Goal: Information Seeking & Learning: Find specific fact

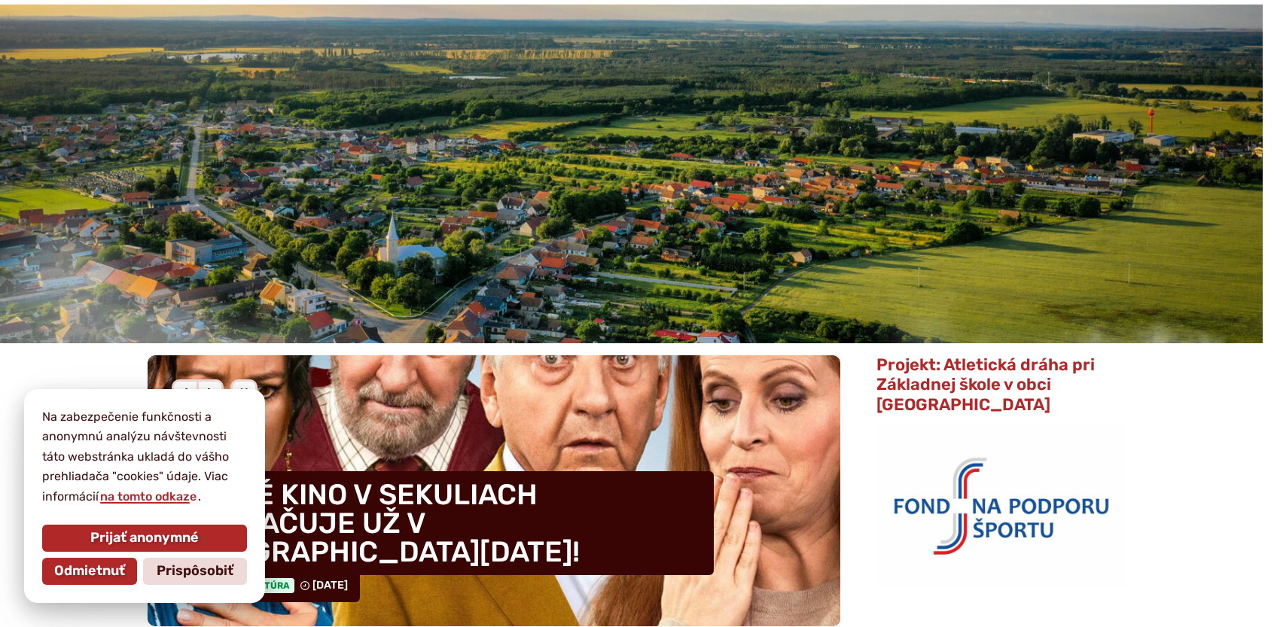
scroll to position [151, 0]
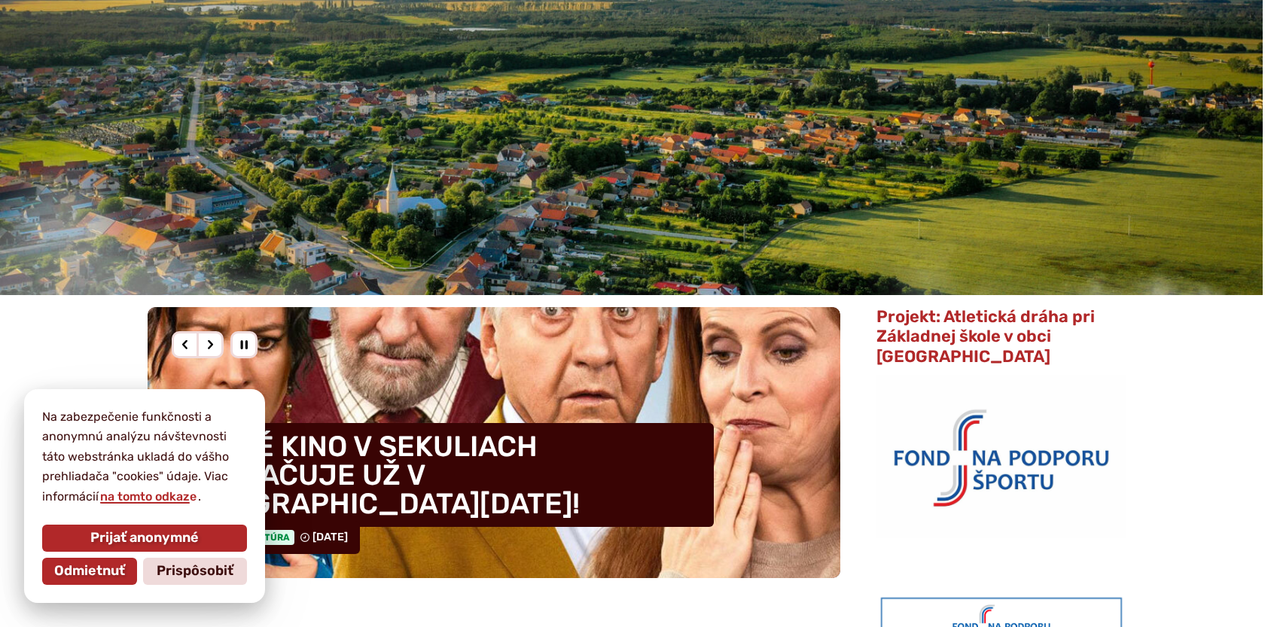
drag, startPoint x: 154, startPoint y: 534, endPoint x: 251, endPoint y: 490, distance: 107.2
click at [154, 533] on span "Prijať anonymné" at bounding box center [144, 538] width 108 height 17
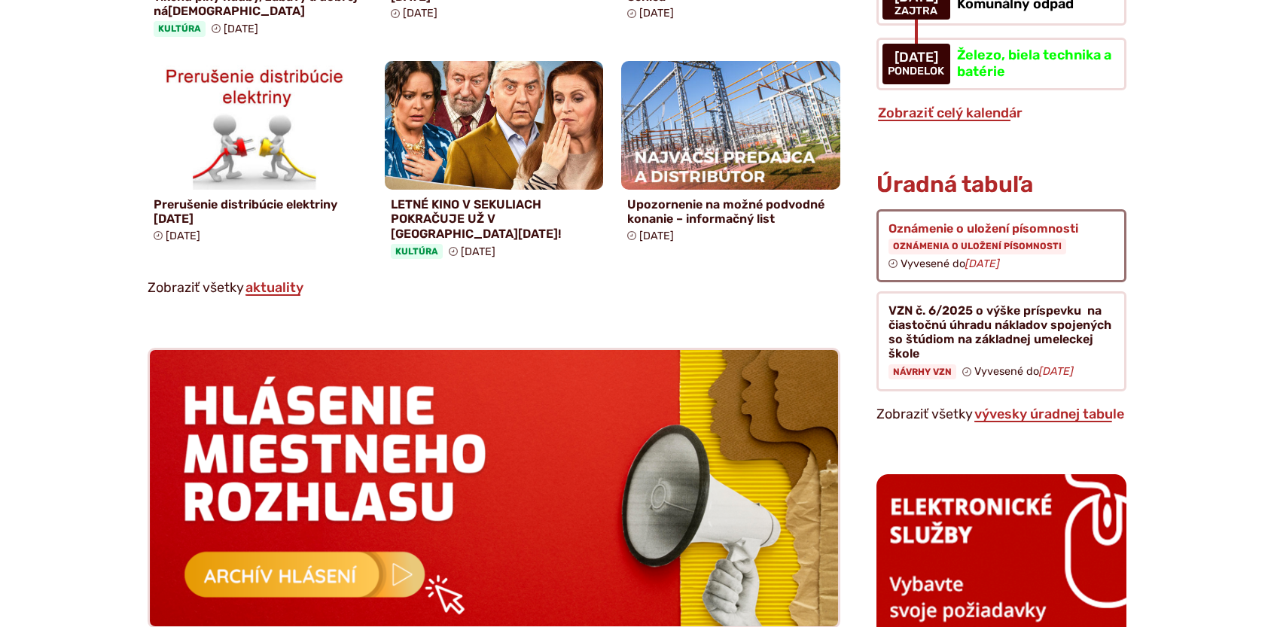
scroll to position [1205, 0]
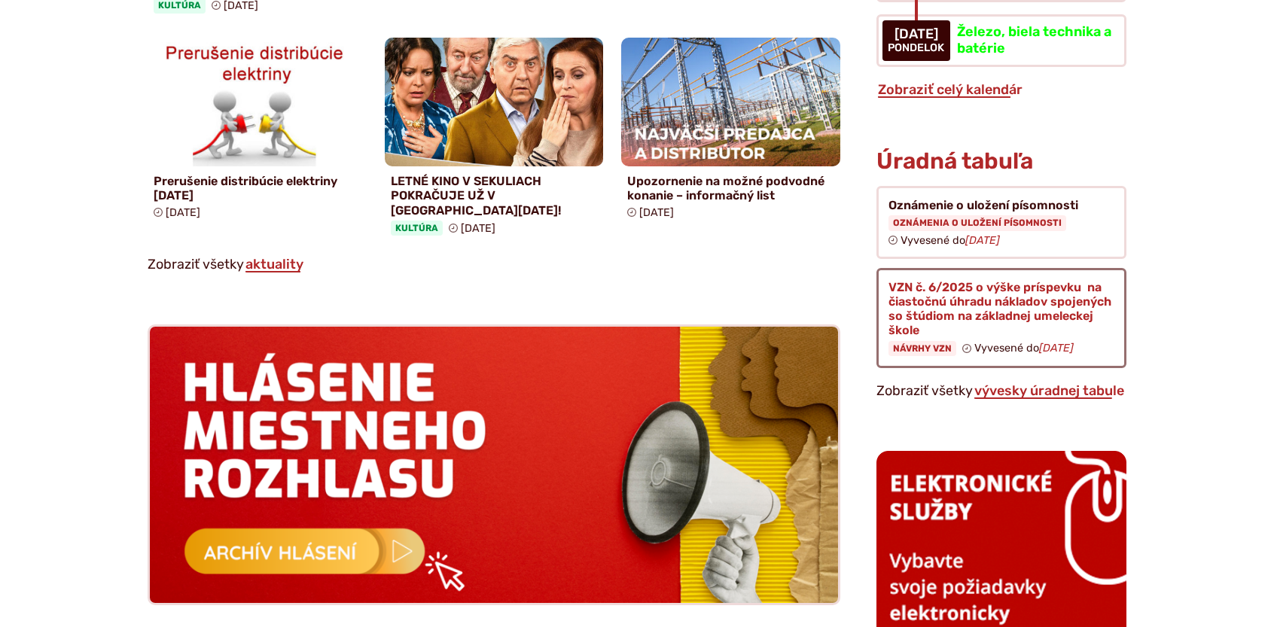
click at [1000, 268] on figure at bounding box center [1001, 318] width 250 height 100
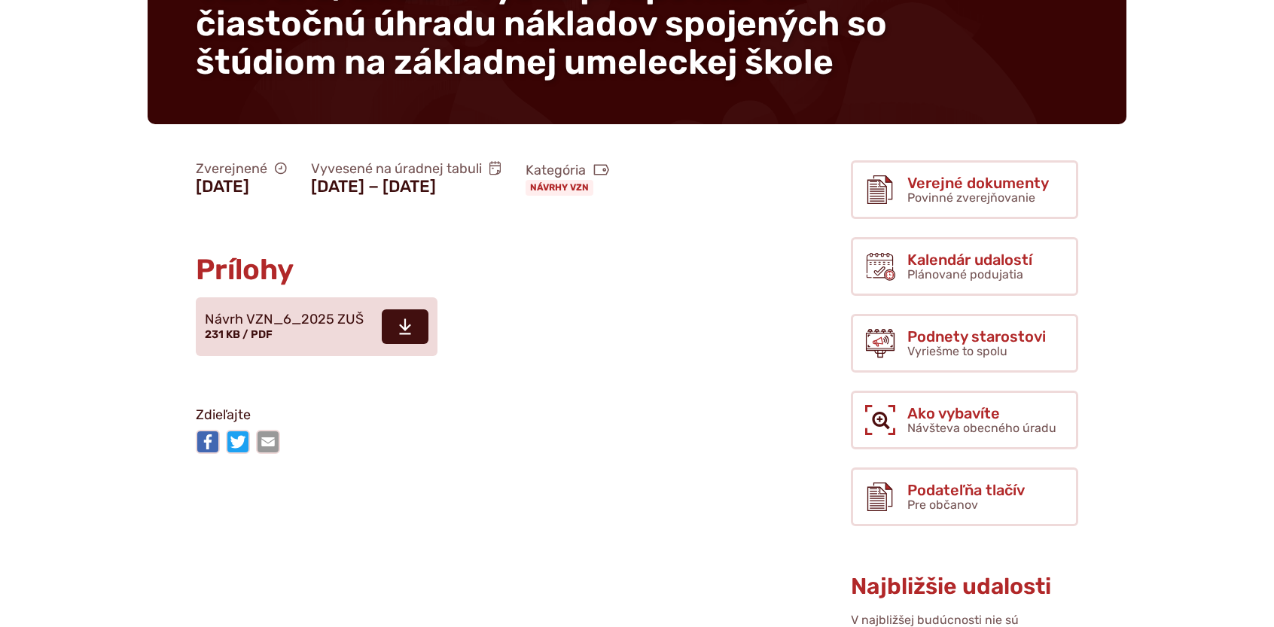
scroll to position [226, 0]
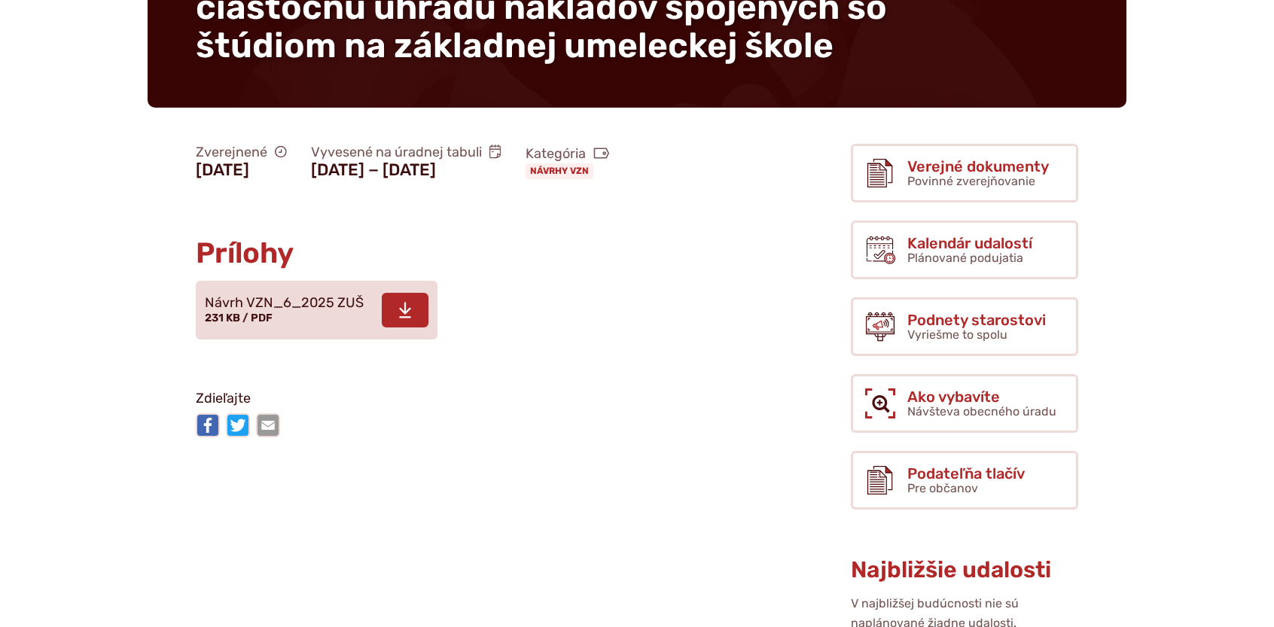
click at [306, 311] on span "Návrh VZN_6_2025 ZUŠ" at bounding box center [284, 303] width 159 height 15
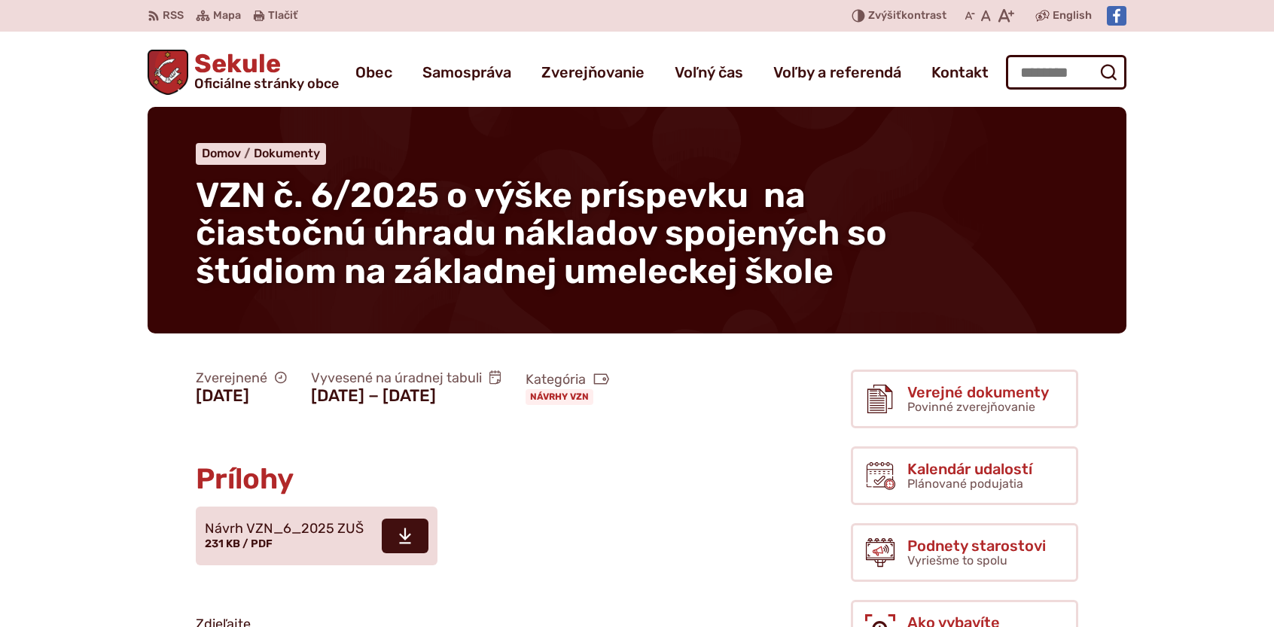
scroll to position [0, 0]
click at [526, 404] on link "Návrhy VZN" at bounding box center [560, 396] width 68 height 15
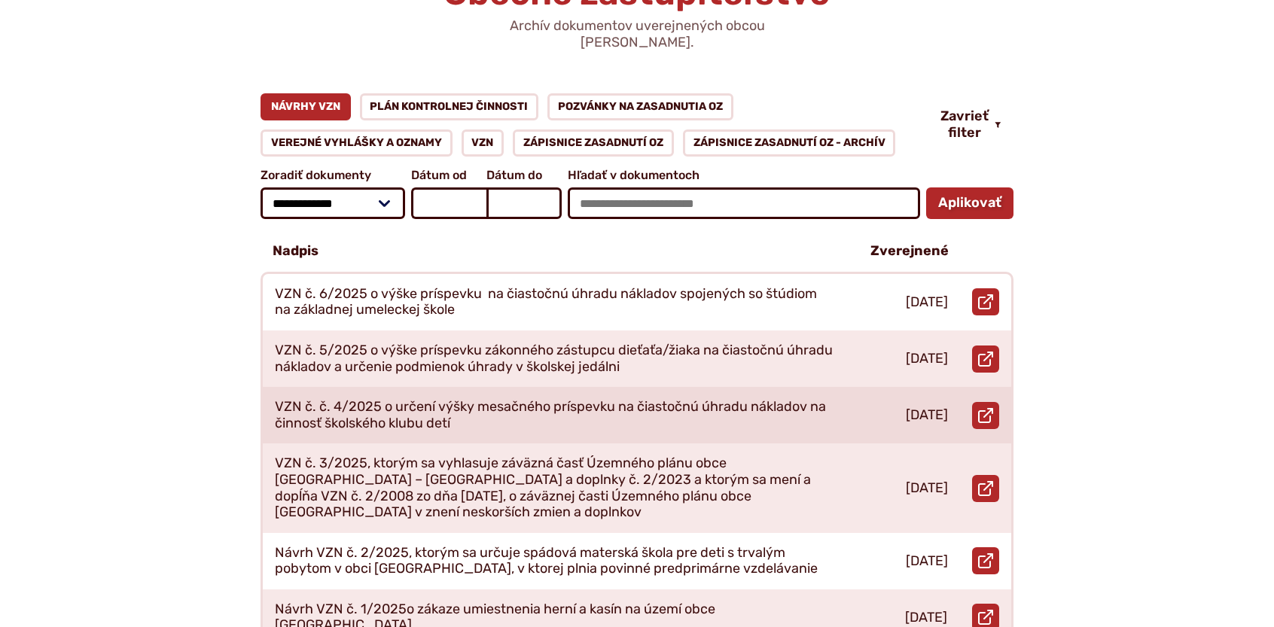
scroll to position [226, 0]
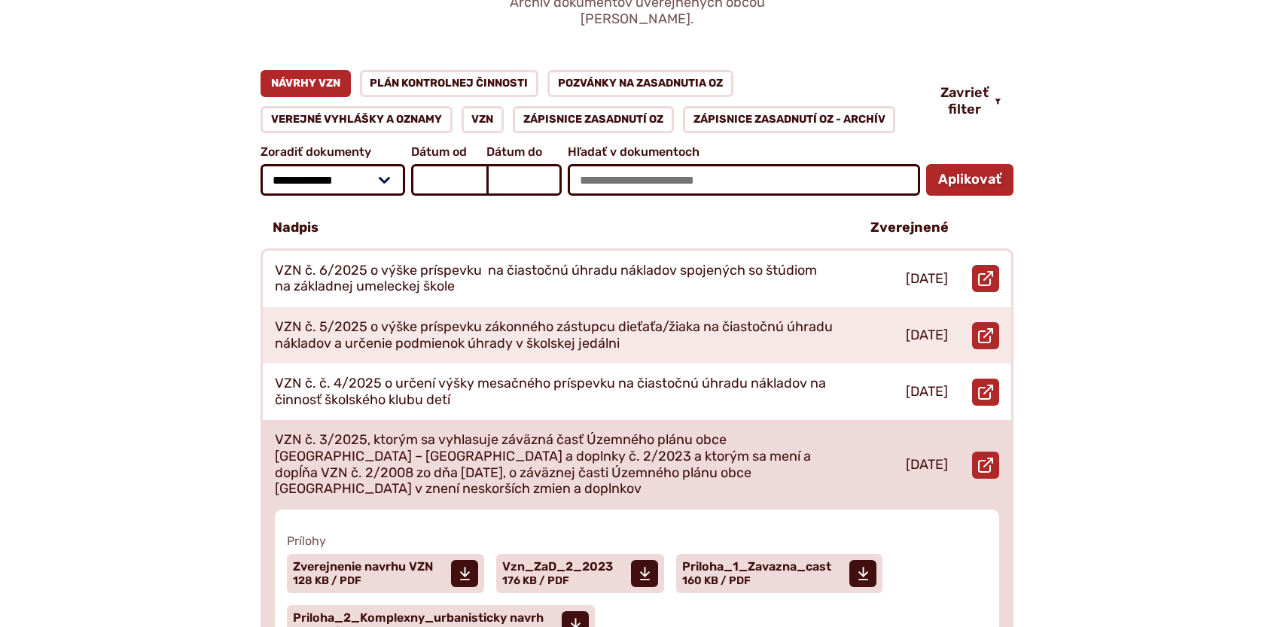
click at [700, 432] on p "VZN č. 3/2025, ktorým sa vyhlasuje záväzná časť Územného plánu obce Sekule – Zm…" at bounding box center [555, 464] width 560 height 65
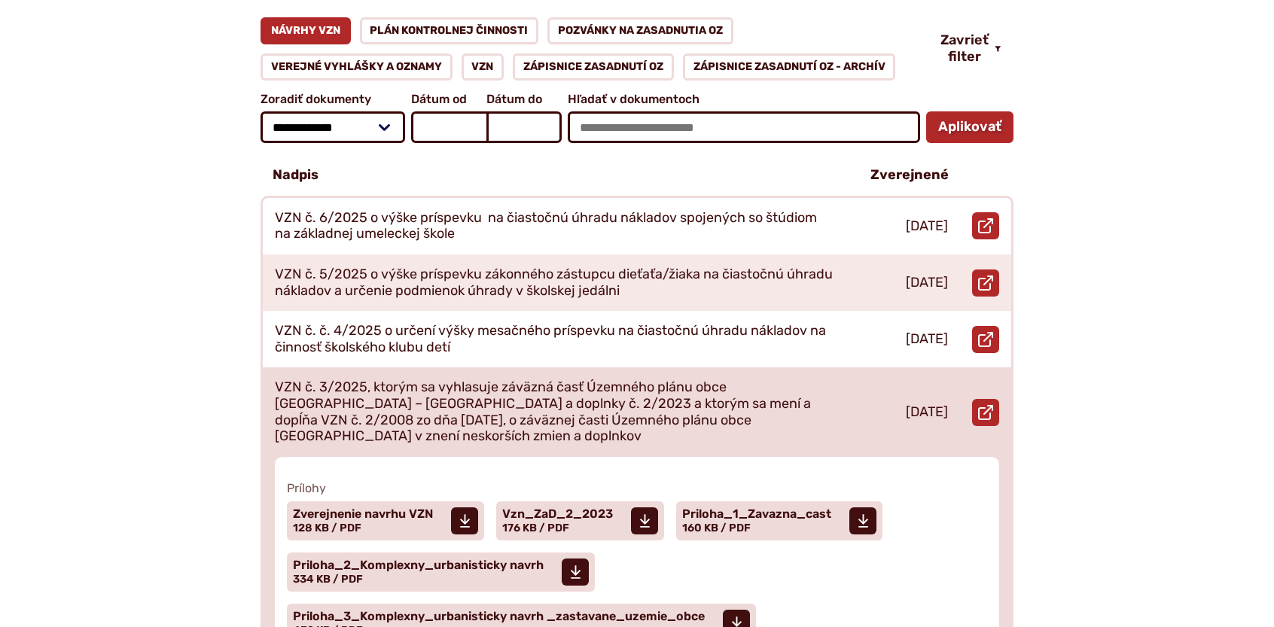
scroll to position [376, 0]
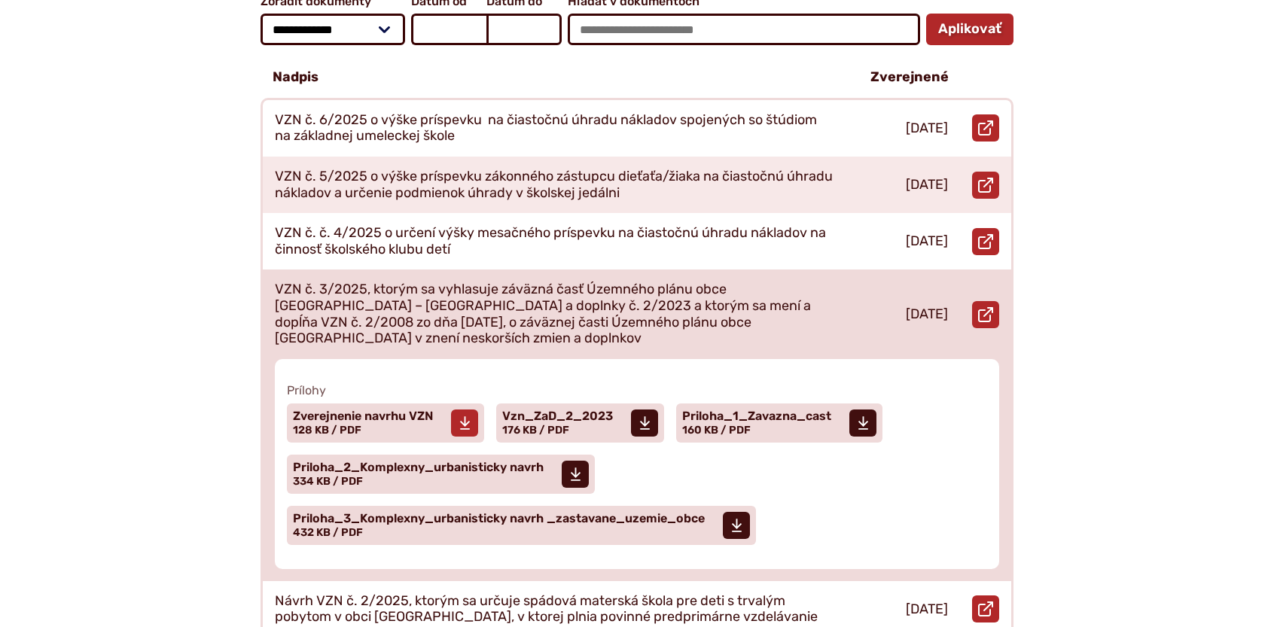
click at [396, 410] on span "Zverejnenie navrhu VZN" at bounding box center [363, 416] width 140 height 12
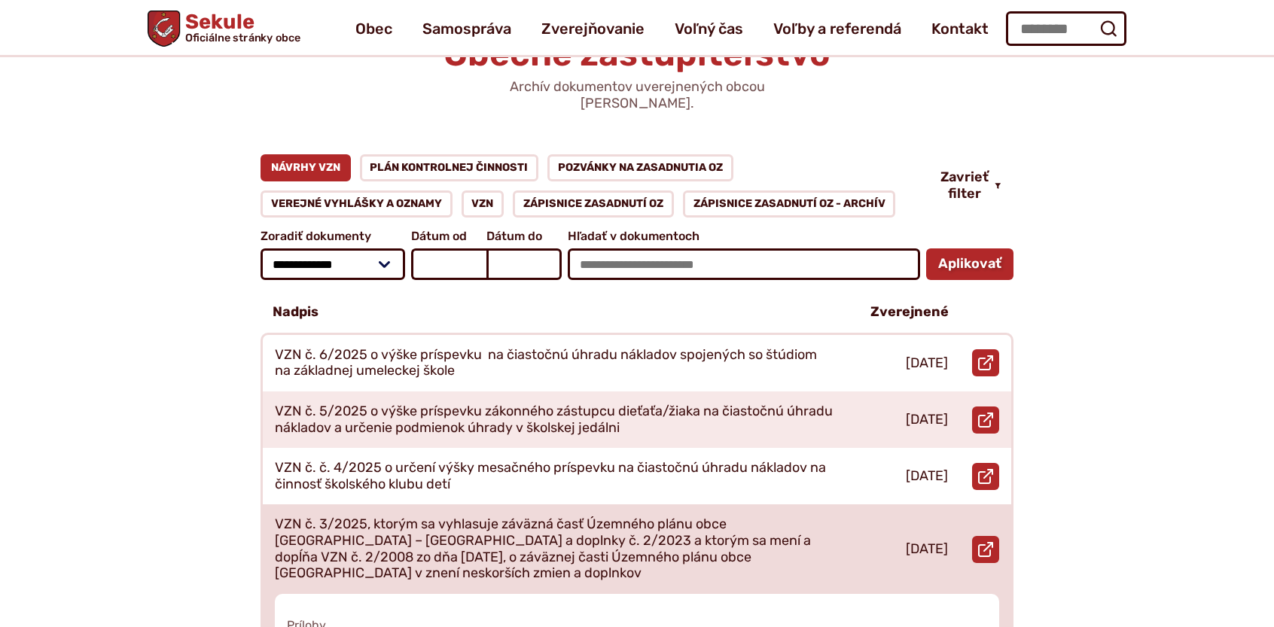
scroll to position [75, 0]
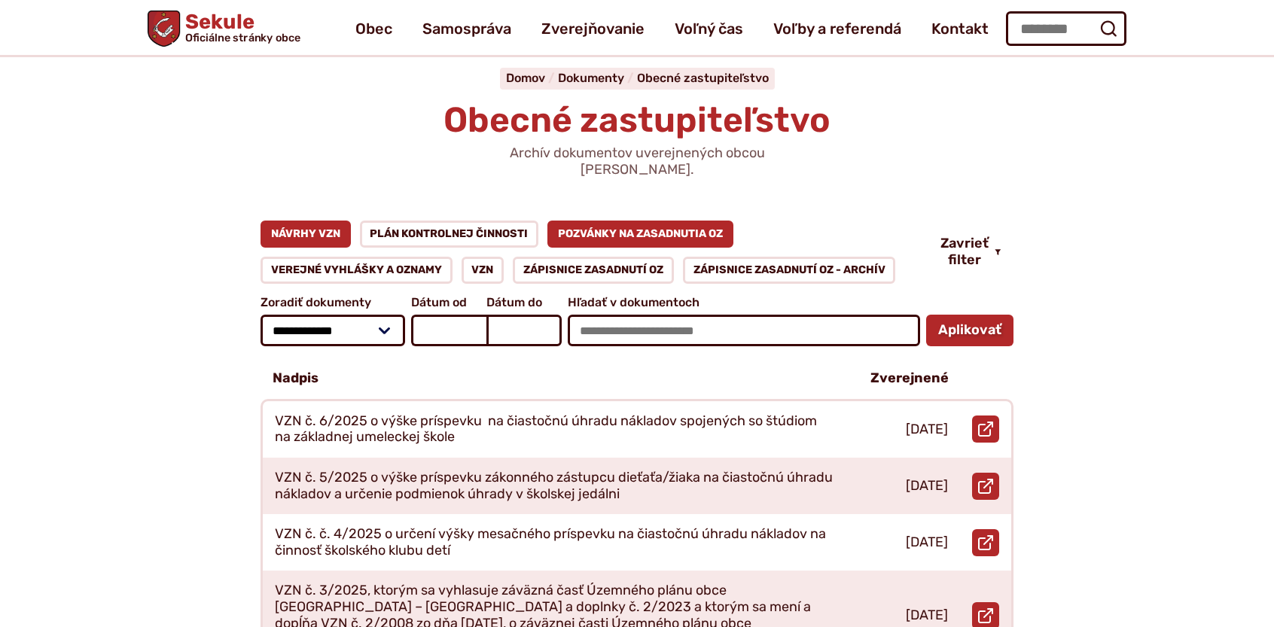
click at [629, 221] on link "Pozvánky na zasadnutia OZ" at bounding box center [640, 234] width 186 height 27
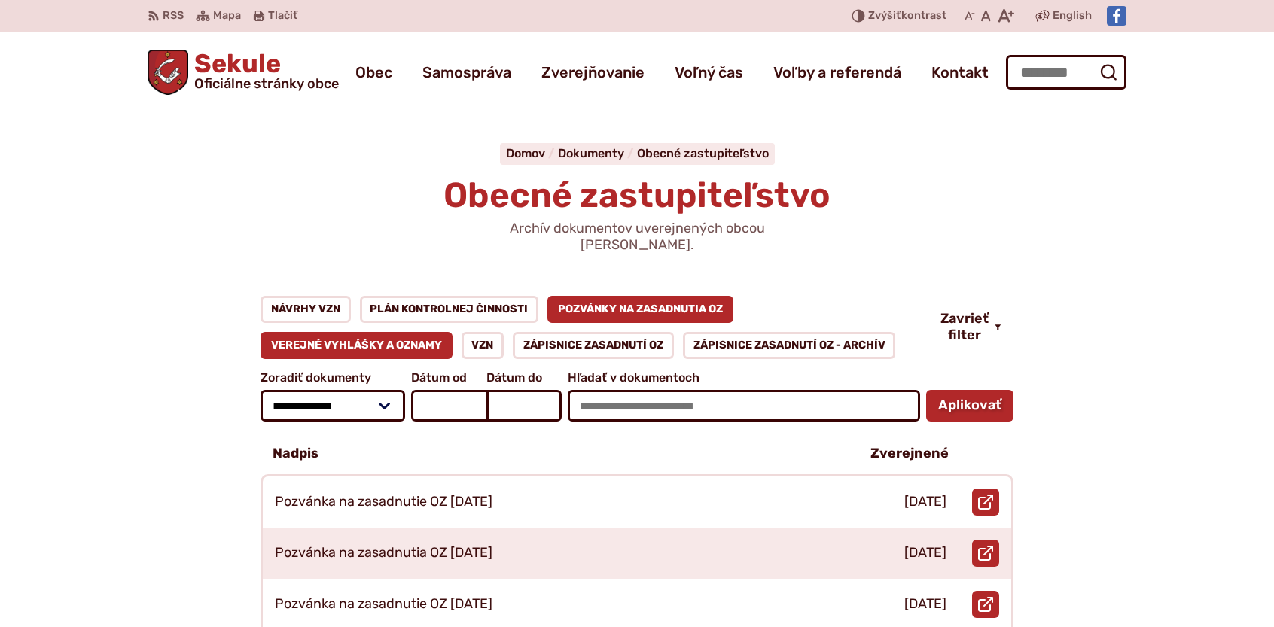
click at [361, 332] on link "Verejné vyhlášky a oznamy" at bounding box center [357, 345] width 192 height 27
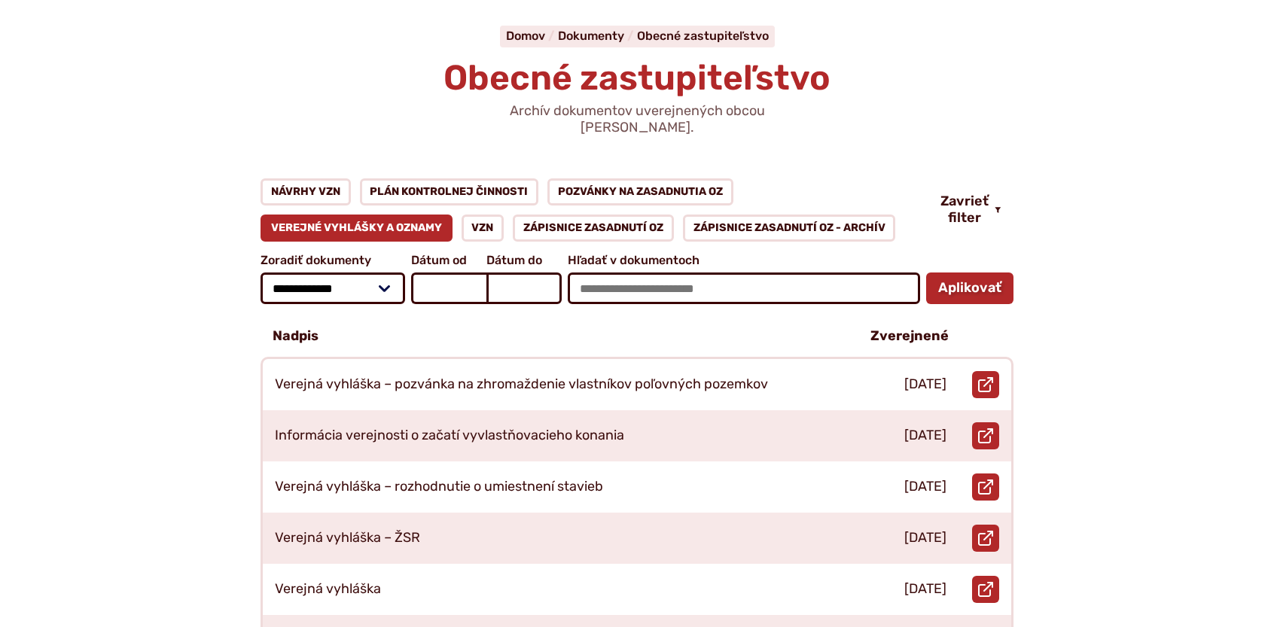
scroll to position [151, 0]
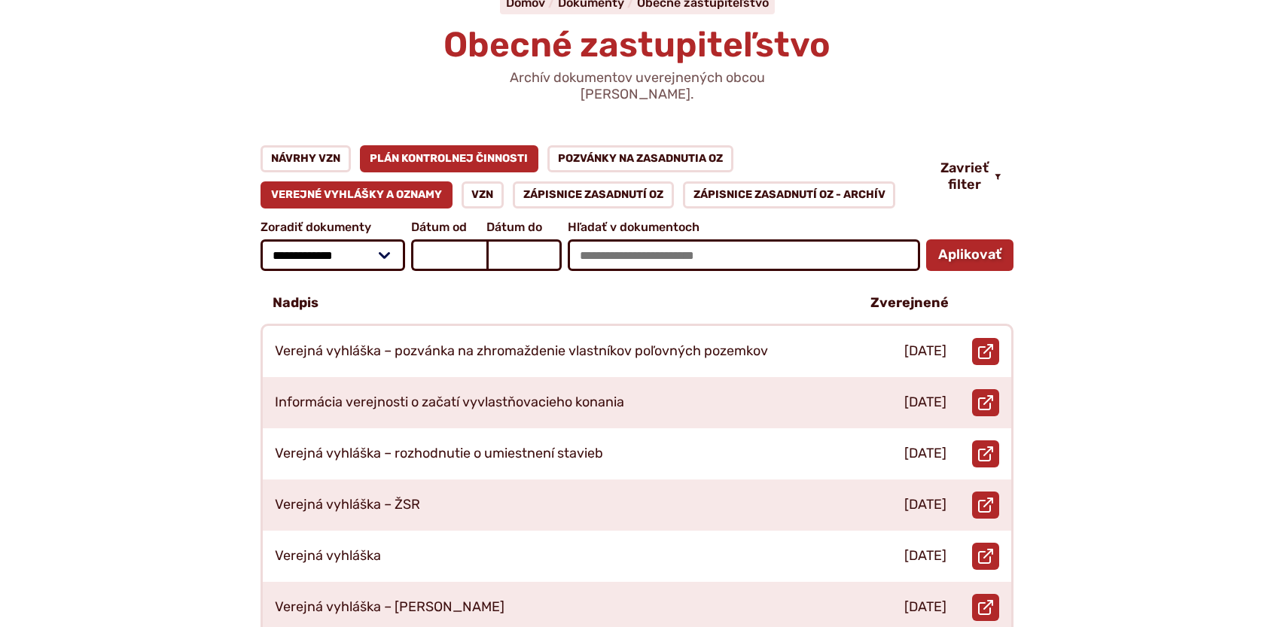
click at [523, 145] on link "Plán kontrolnej činnosti" at bounding box center [449, 158] width 179 height 27
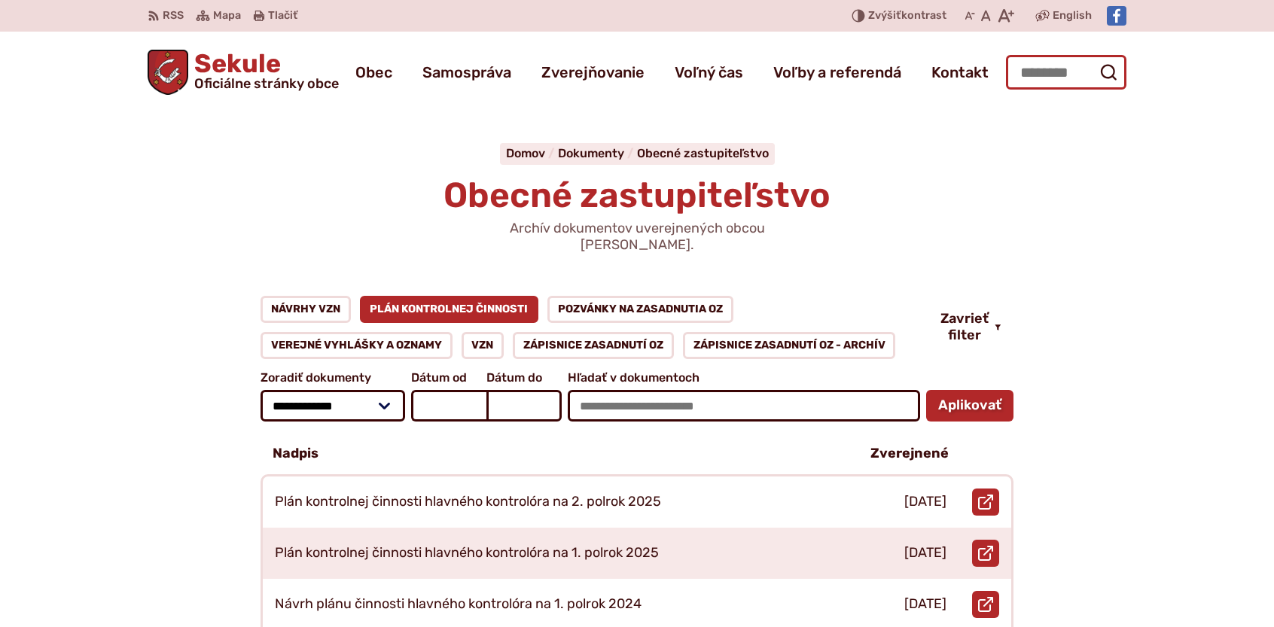
click at [1057, 76] on input "Hľadať:" at bounding box center [1066, 72] width 120 height 35
type input "********"
click at [1095, 59] on button "Odoslať vyhľadávací formulár" at bounding box center [1108, 72] width 27 height 27
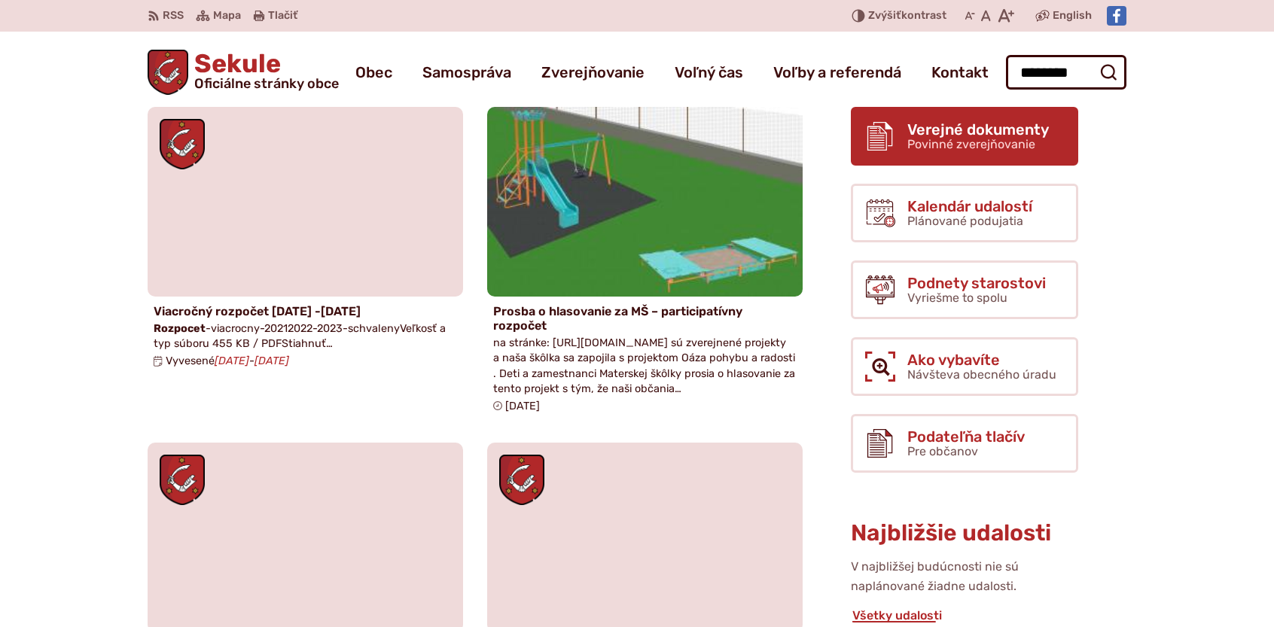
click at [996, 146] on span "Povinné zverejňovanie" at bounding box center [971, 144] width 128 height 14
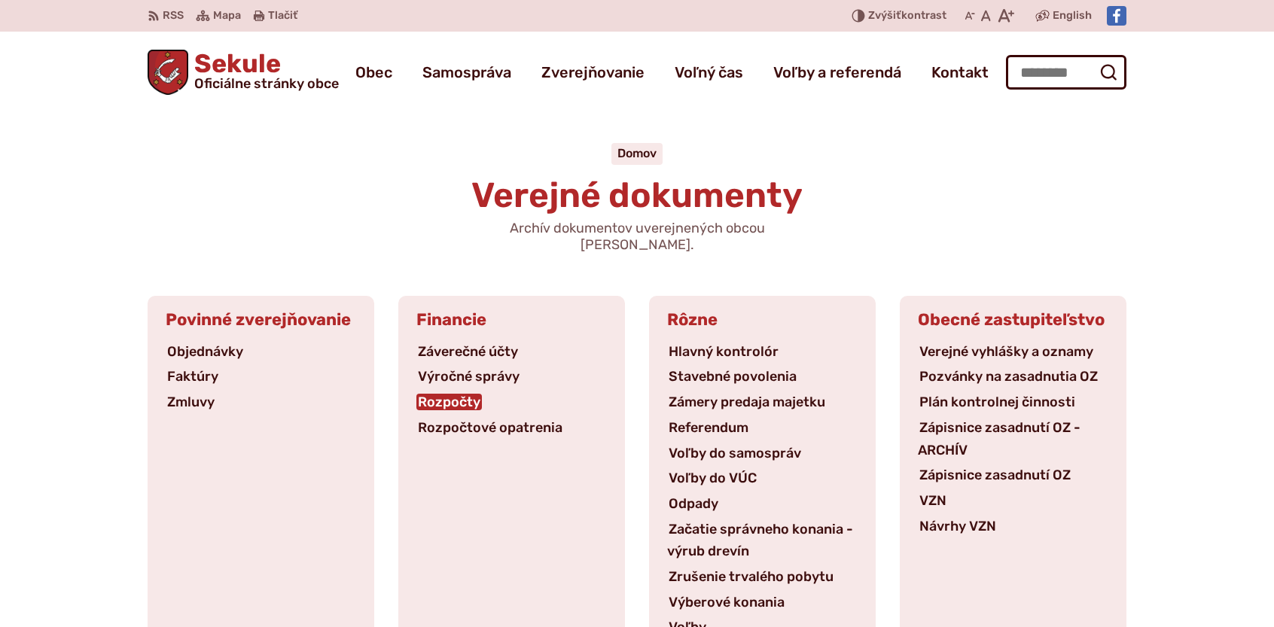
click at [461, 394] on link "Rozpočty" at bounding box center [449, 402] width 66 height 17
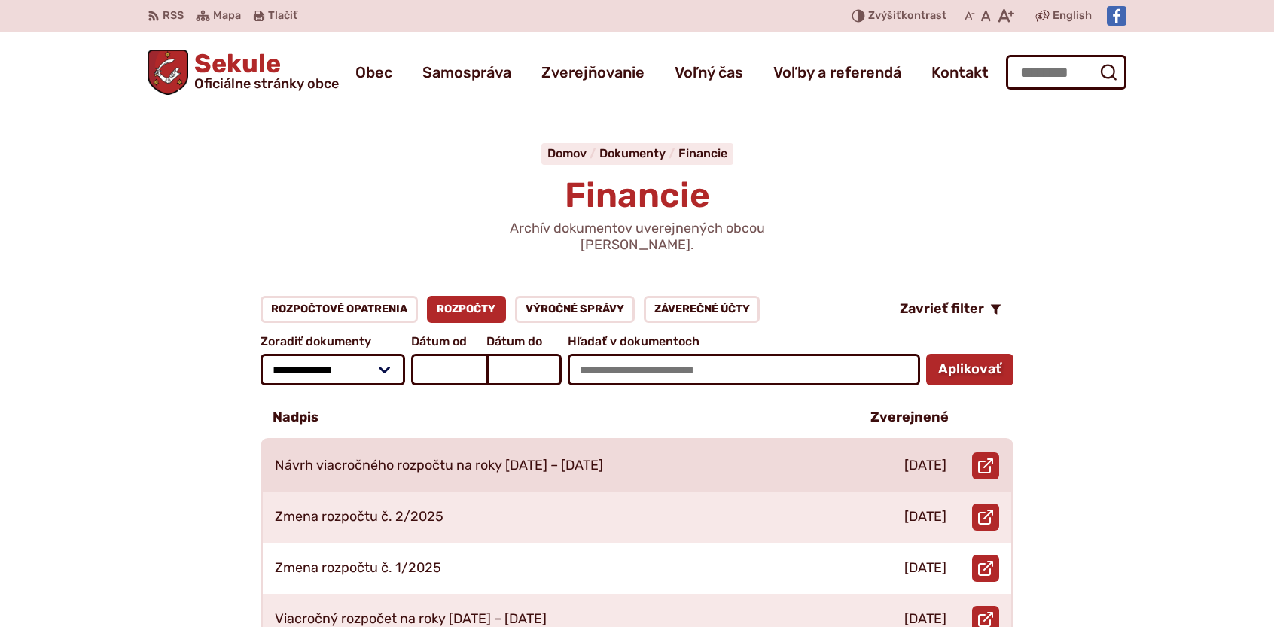
scroll to position [75, 0]
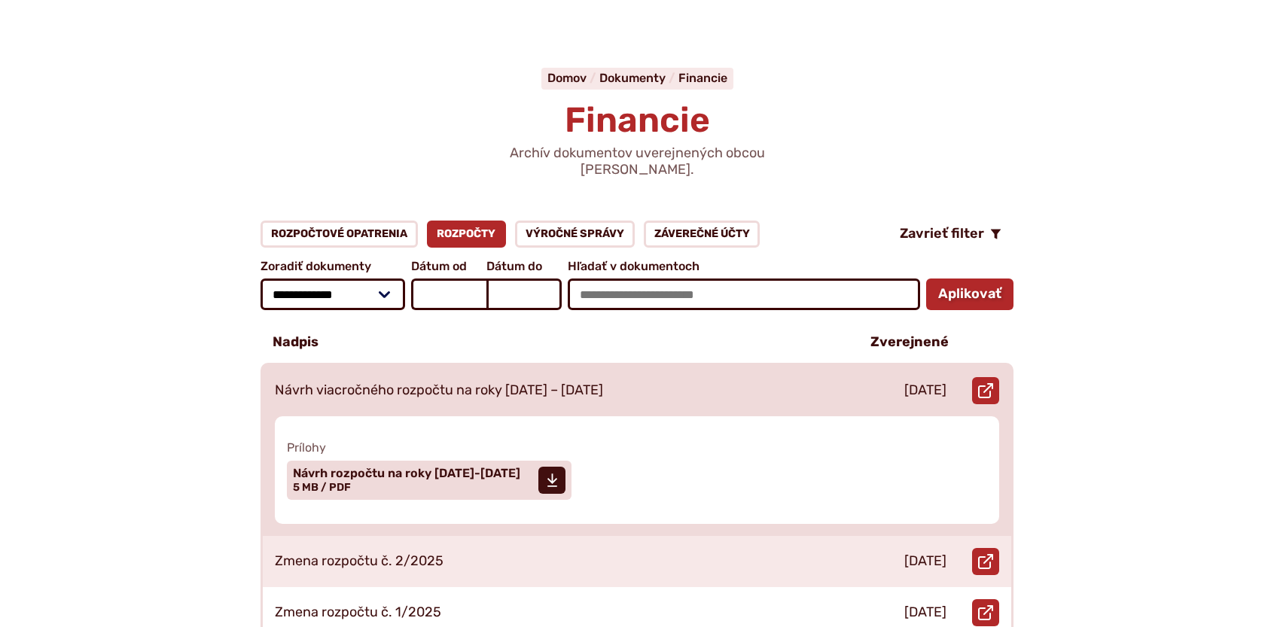
click at [530, 382] on p "Návrh viacročného rozpočtu na roky [DATE] – [DATE]" at bounding box center [439, 390] width 328 height 17
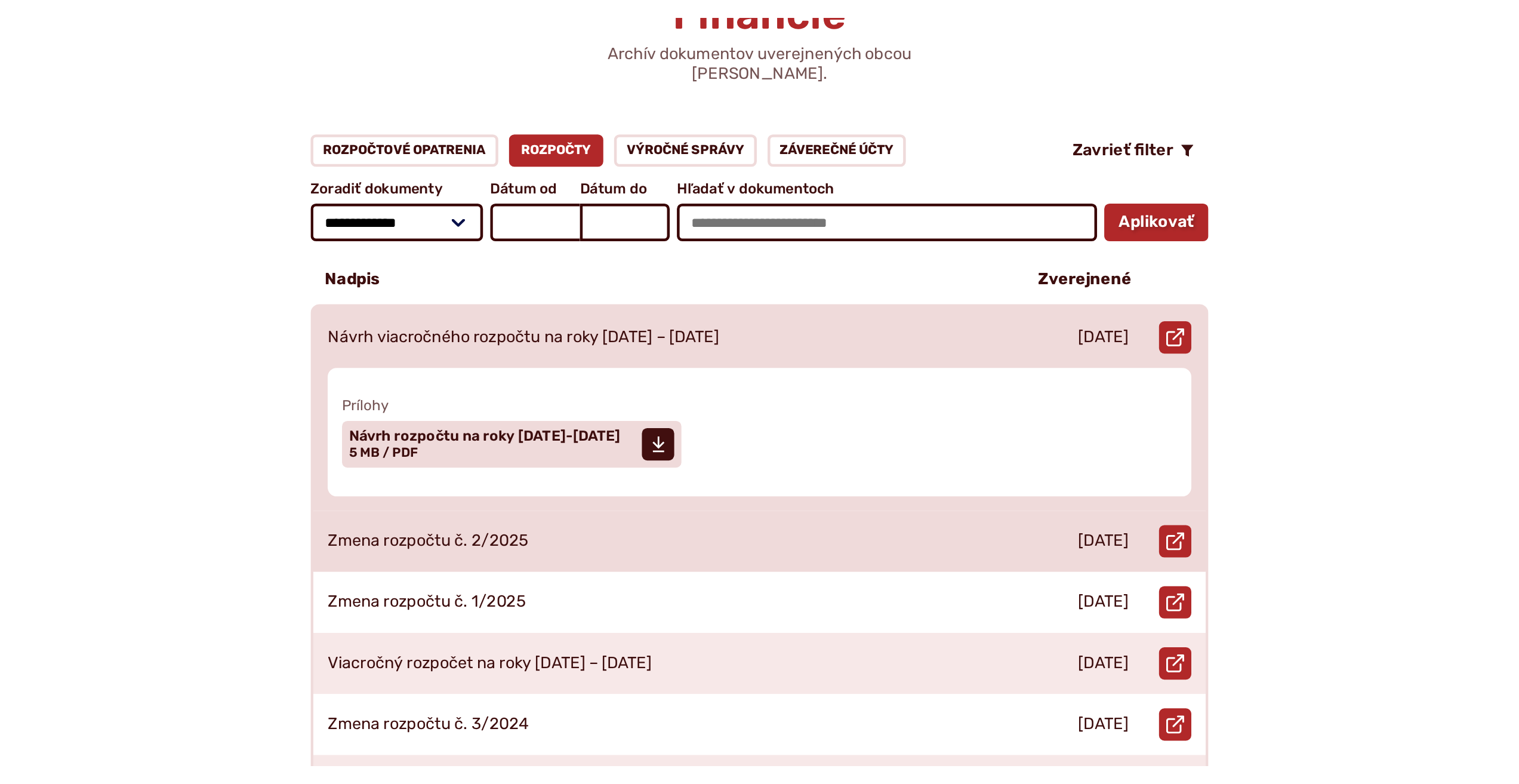
scroll to position [179, 0]
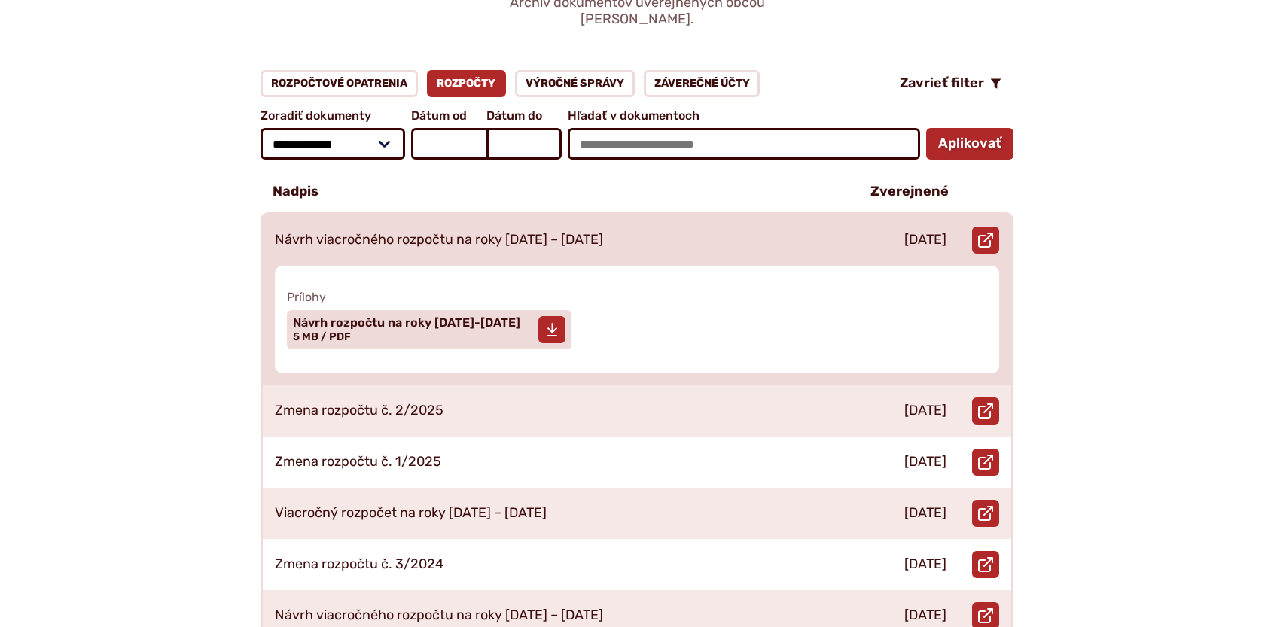
click at [442, 317] on span "Návrh rozpočtu na roky 2026-2028" at bounding box center [406, 323] width 227 height 12
